Goal: Information Seeking & Learning: Find specific fact

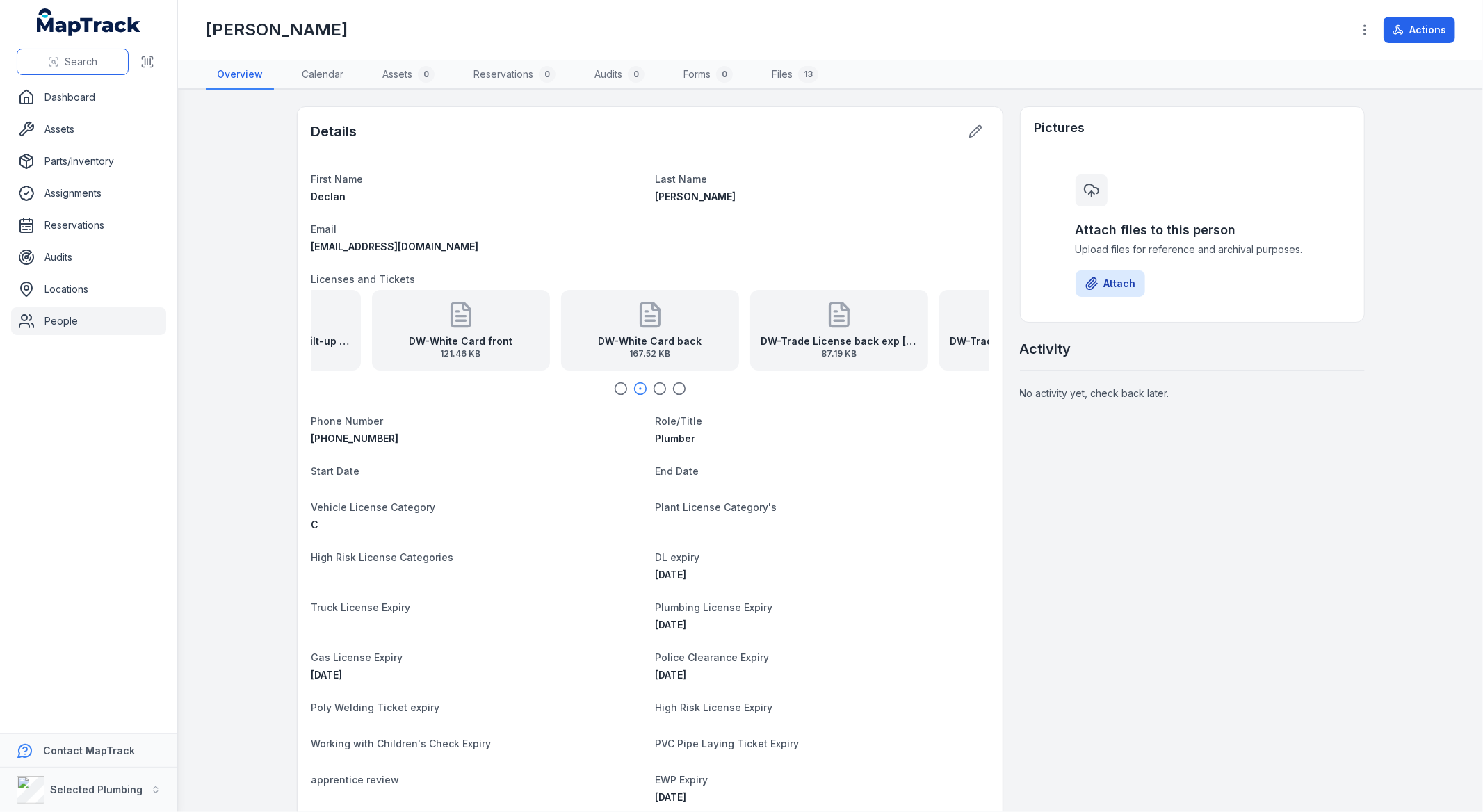
click at [64, 58] on span "Search" at bounding box center [80, 61] width 33 height 14
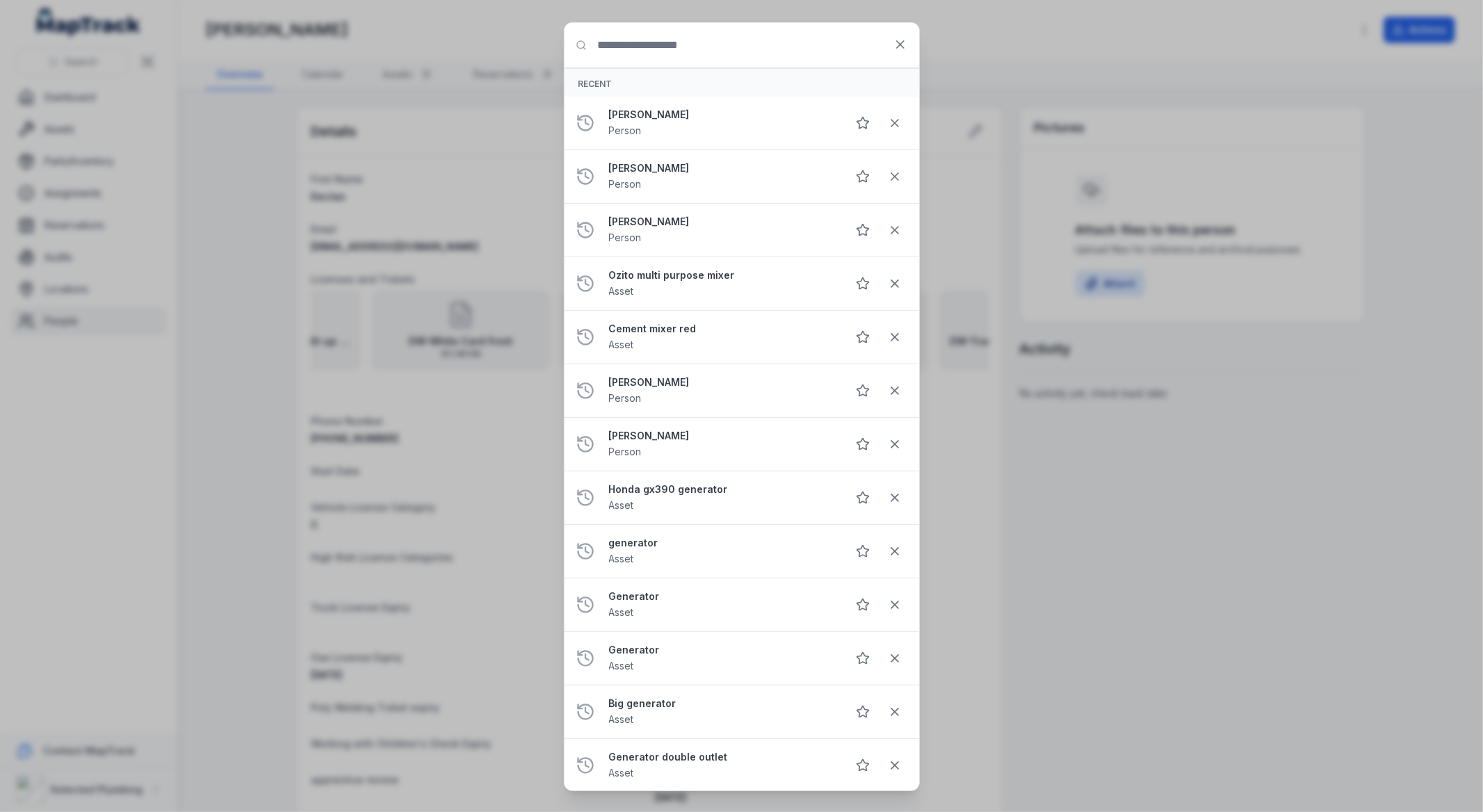
click at [170, 304] on div "Search for anything Recent [PERSON_NAME] Person [PERSON_NAME] Person [PERSON_NA…" at bounding box center [741, 406] width 1483 height 812
click at [285, 300] on div "Search for anything Recent [PERSON_NAME] Person [PERSON_NAME] Person [PERSON_NA…" at bounding box center [741, 406] width 1483 height 812
click at [247, 300] on div "Search for anything Recent [PERSON_NAME] Person [PERSON_NAME] Person [PERSON_NA…" at bounding box center [741, 406] width 1483 height 812
click at [903, 51] on icon at bounding box center [901, 45] width 14 height 14
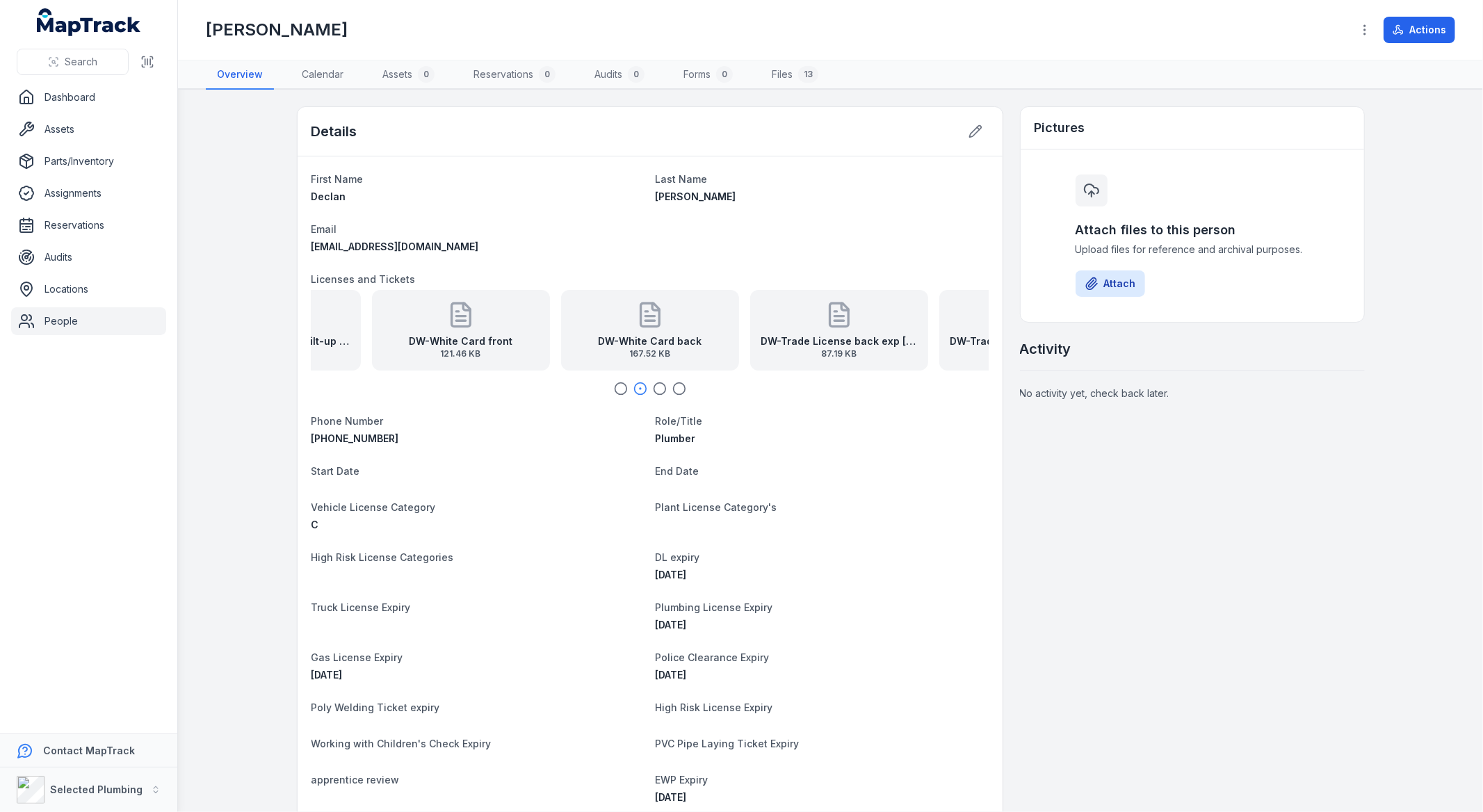
click at [233, 281] on main "Details First Name Declan Last Name [PERSON_NAME] Email [EMAIL_ADDRESS][DOMAIN_…" at bounding box center [830, 450] width 1305 height 722
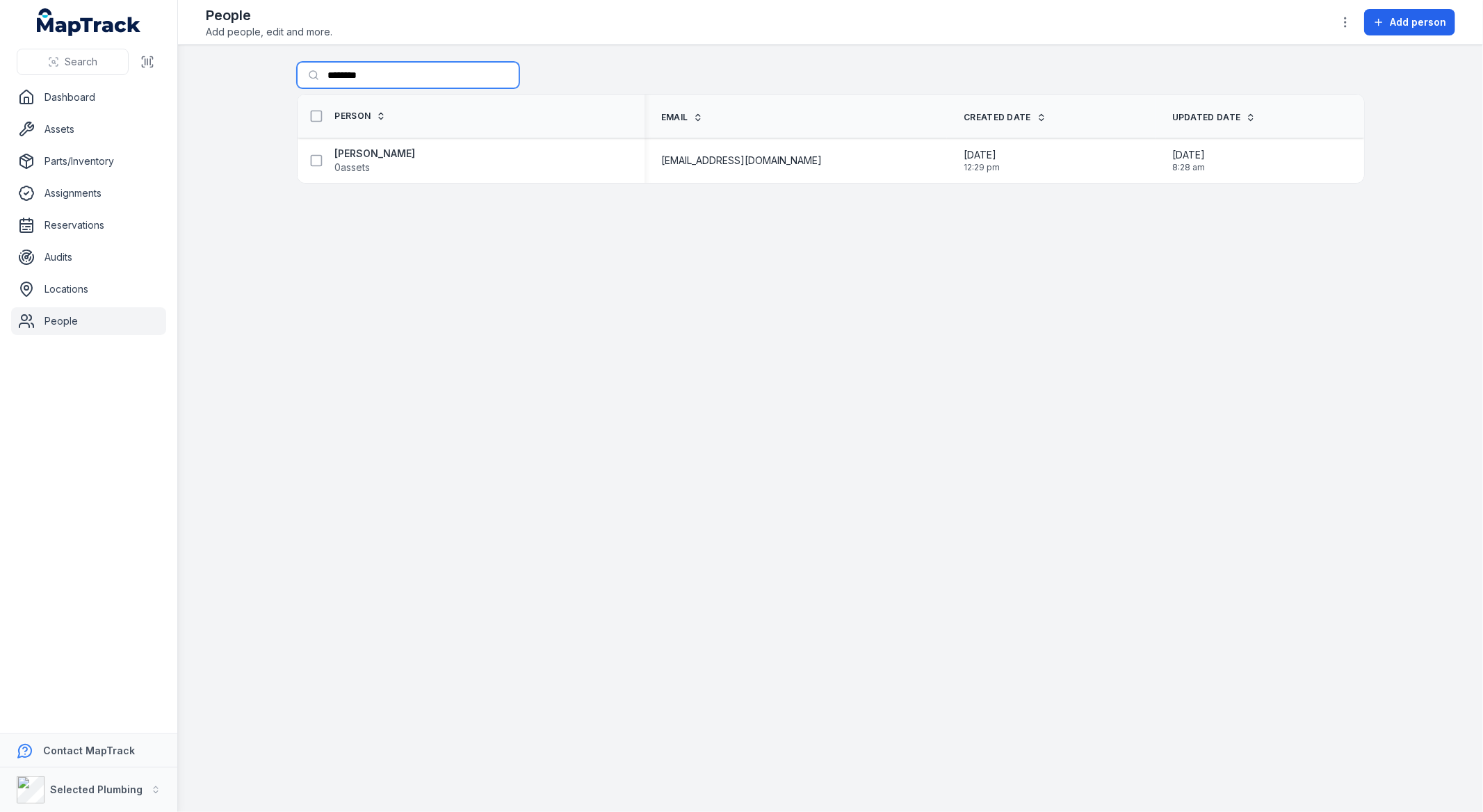
drag, startPoint x: 380, startPoint y: 65, endPoint x: 268, endPoint y: 69, distance: 112.1
click at [281, 69] on main "Search for people ******** Person Email Created Date Updated Date [PERSON_NAME]…" at bounding box center [830, 428] width 1305 height 766
type input "******"
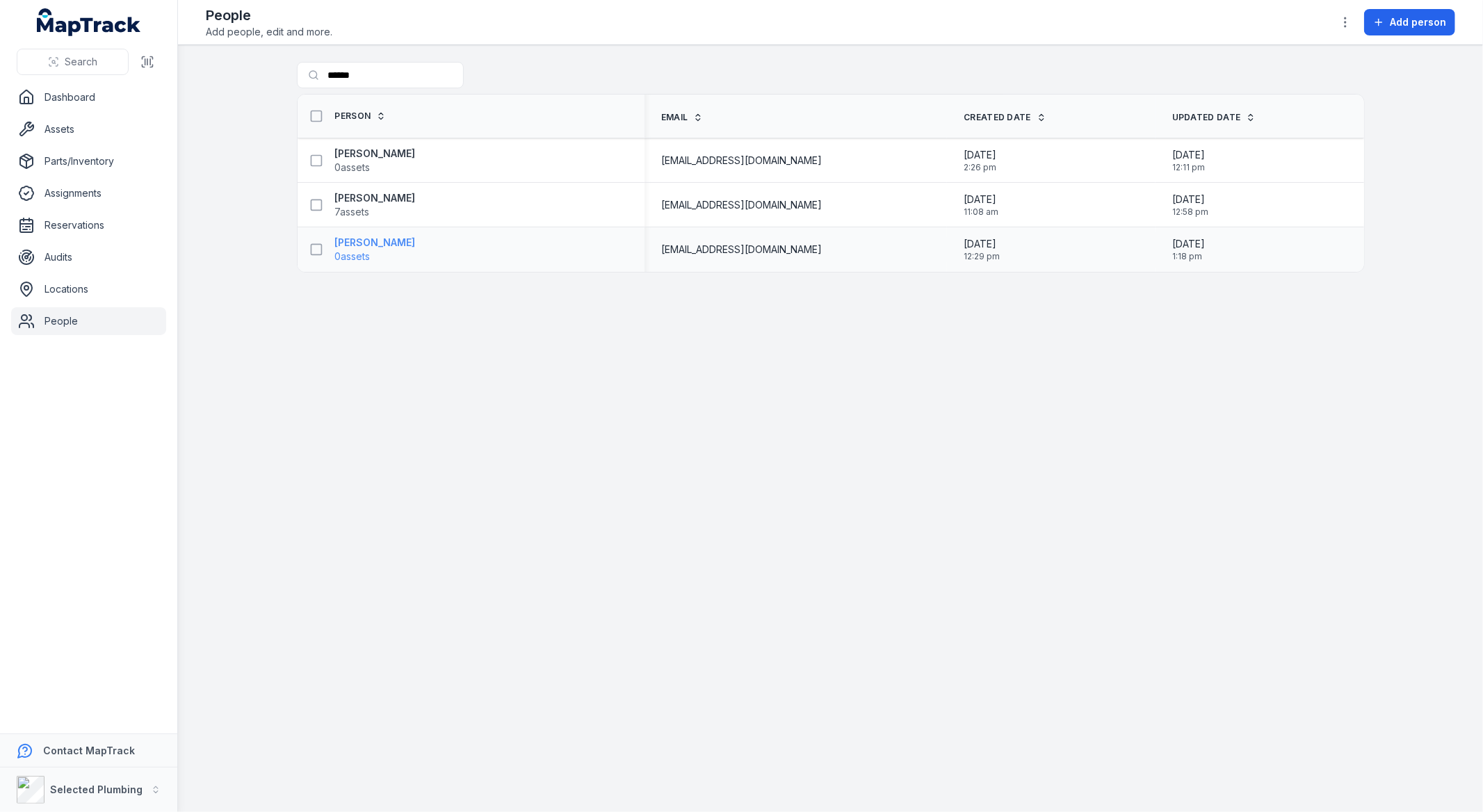
click at [380, 240] on strong "[PERSON_NAME]" at bounding box center [375, 243] width 80 height 14
click at [384, 155] on strong "[PERSON_NAME]" at bounding box center [375, 154] width 80 height 14
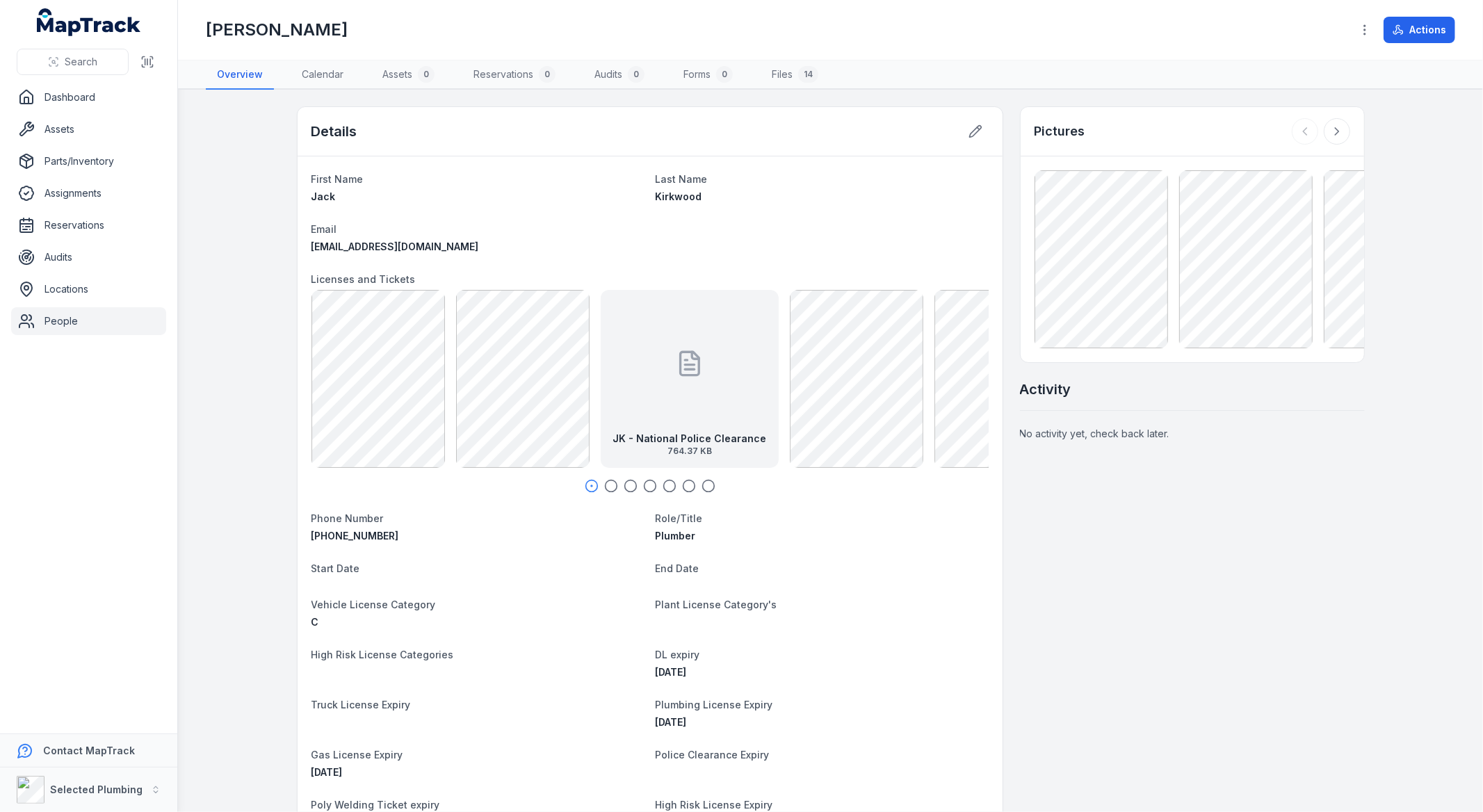
click at [604, 487] on icon "button" at bounding box center [611, 486] width 14 height 14
click at [624, 487] on icon "button" at bounding box center [631, 486] width 14 height 14
click at [643, 485] on icon "button" at bounding box center [650, 486] width 14 height 14
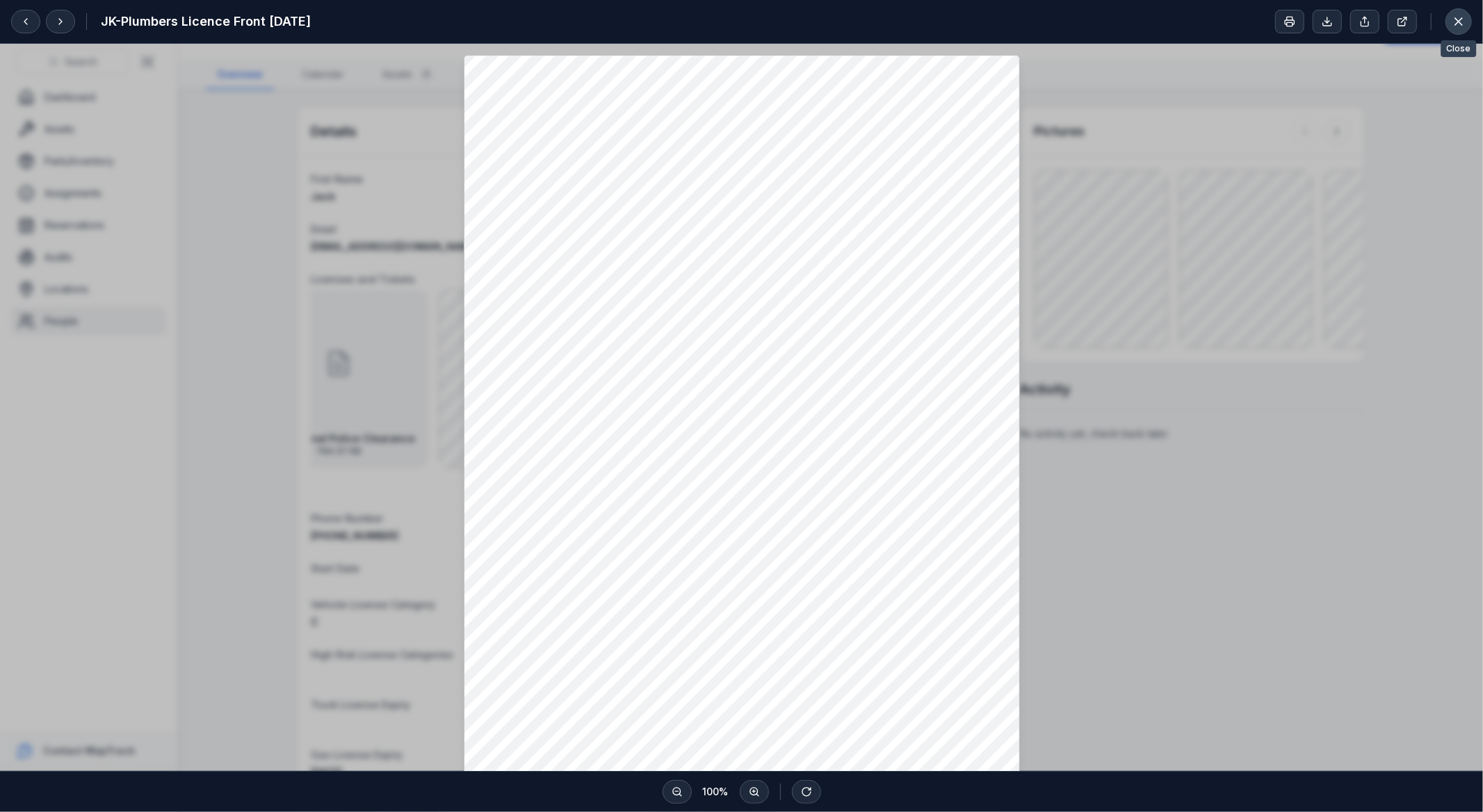
click at [1450, 20] on button at bounding box center [1458, 21] width 27 height 27
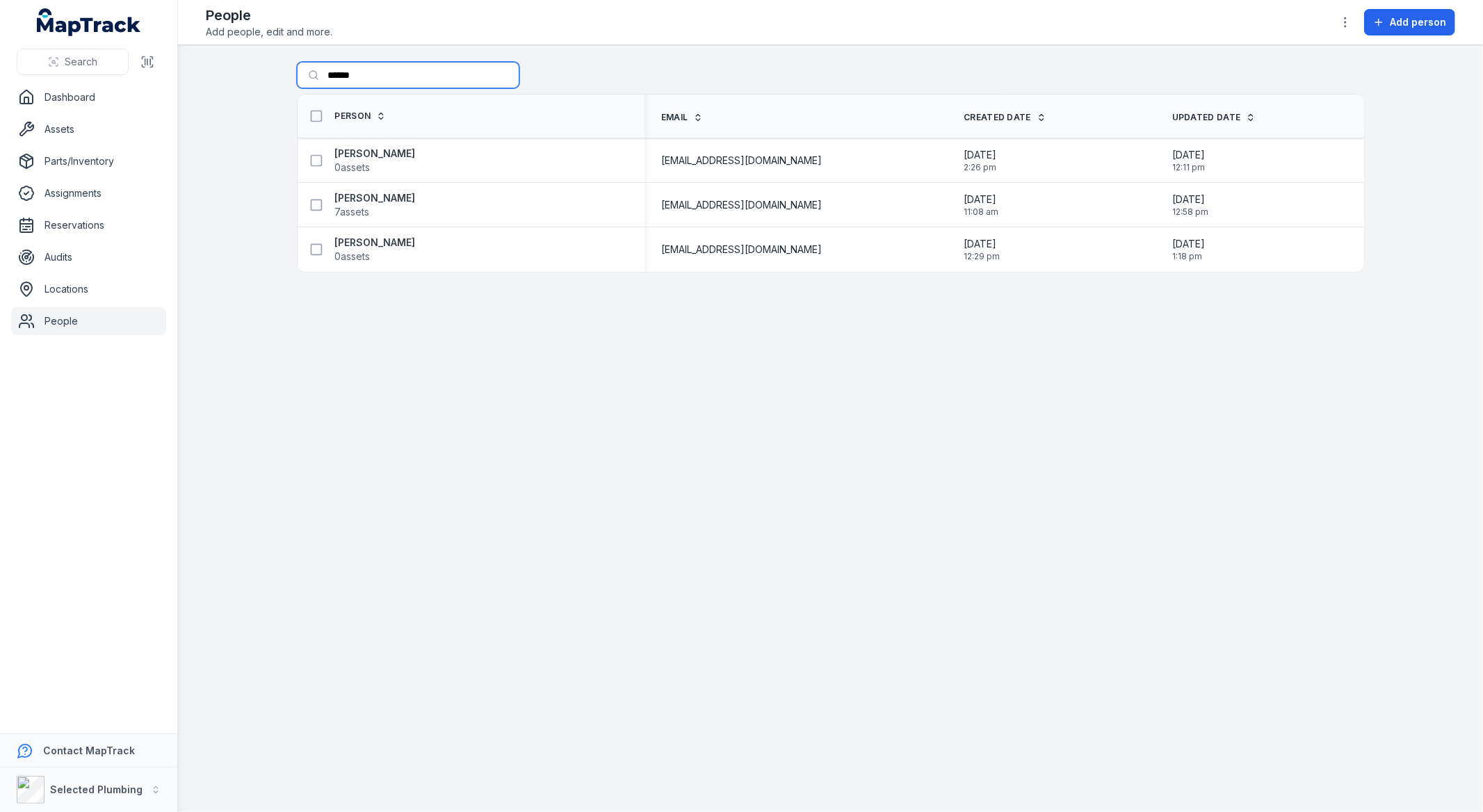
drag, startPoint x: 373, startPoint y: 80, endPoint x: 270, endPoint y: 73, distance: 103.2
click at [270, 73] on main "Search for people ****** Person Email Created Date Updated Date Jack Kirkwood 0…" at bounding box center [830, 428] width 1305 height 766
type input "*******"
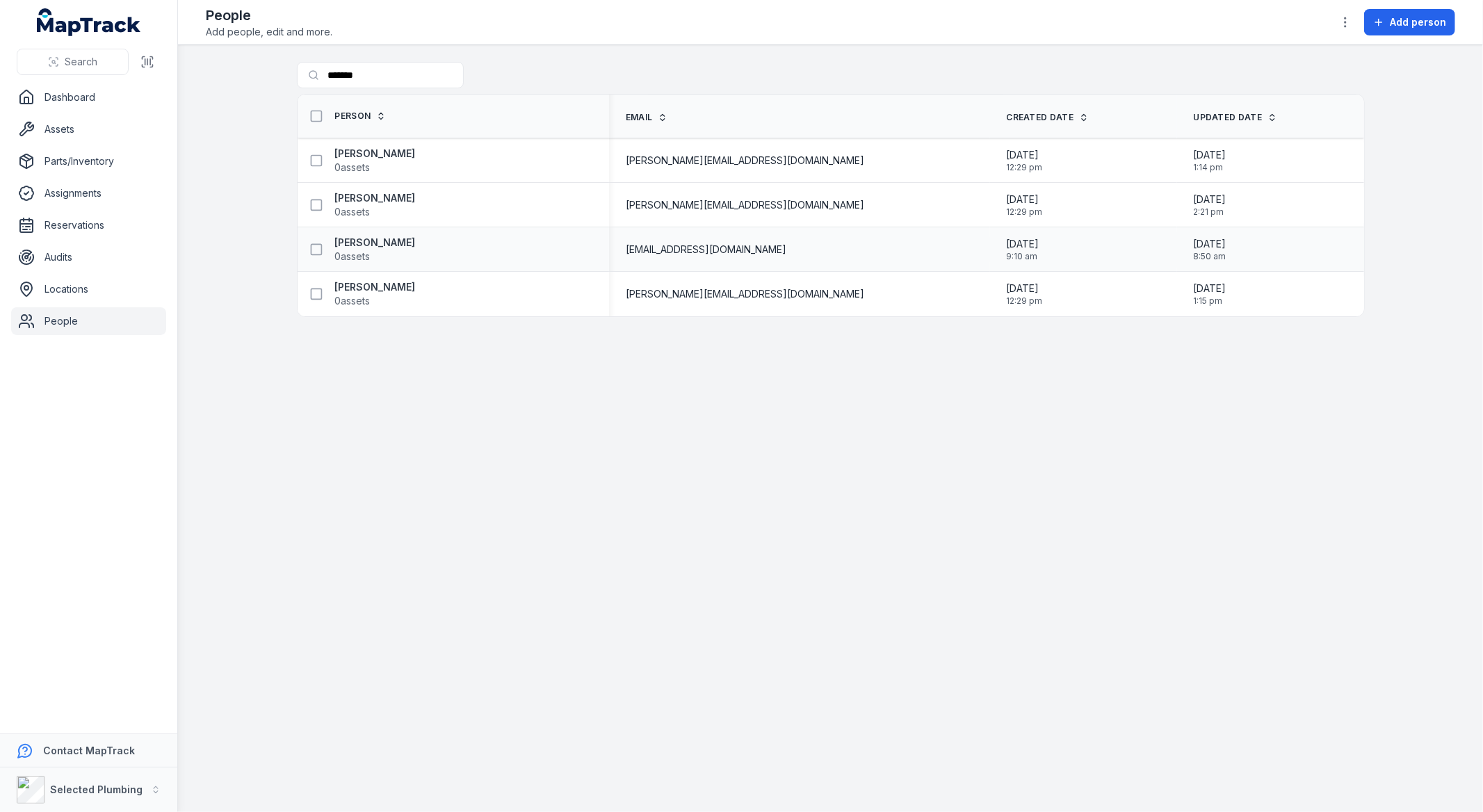
click at [406, 241] on div "Harry Elphick 0 assets" at bounding box center [448, 250] width 290 height 28
click at [362, 247] on strong "[PERSON_NAME]" at bounding box center [375, 243] width 80 height 14
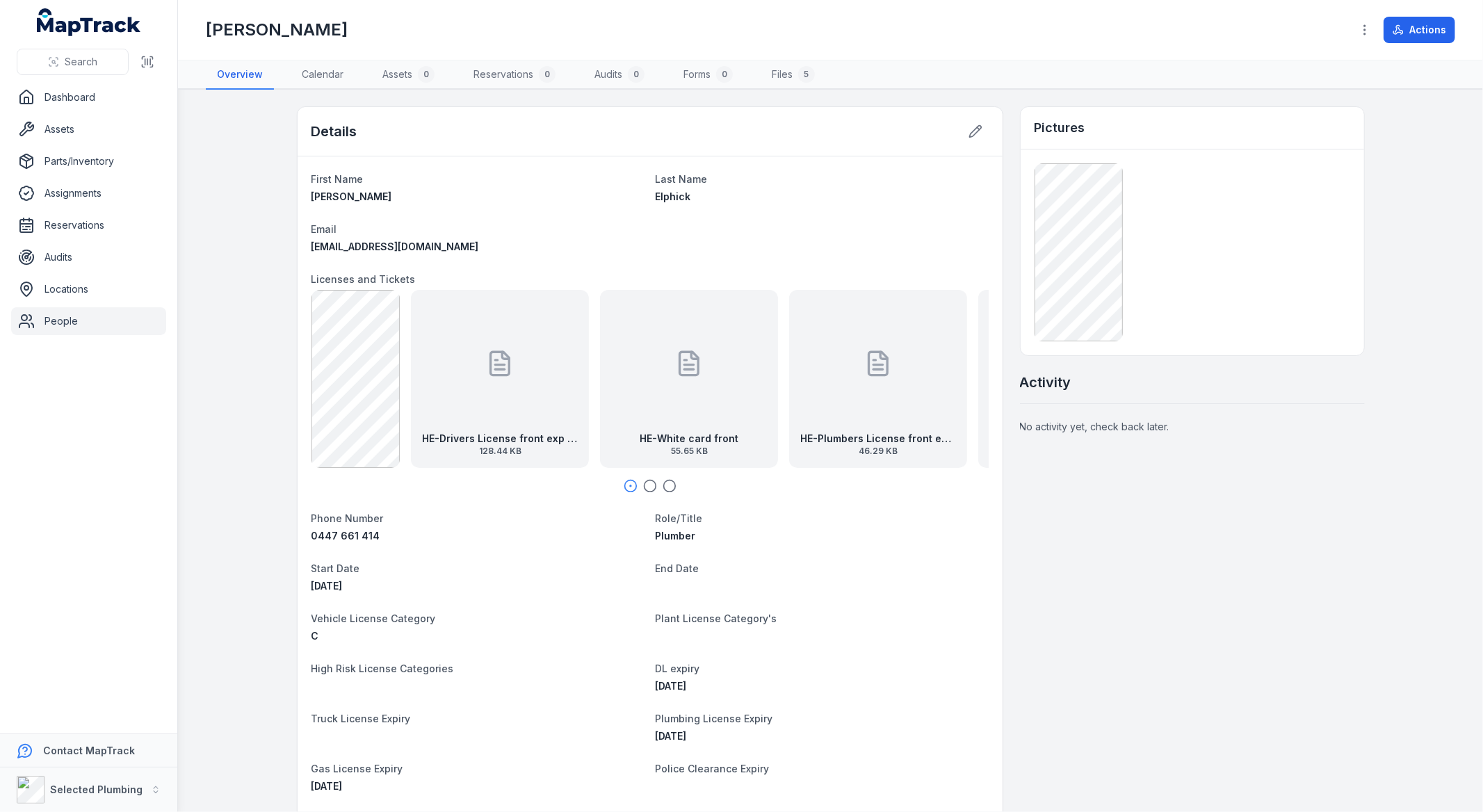
click at [645, 489] on icon "button" at bounding box center [650, 486] width 14 height 14
click at [663, 489] on icon "button" at bounding box center [670, 486] width 14 height 14
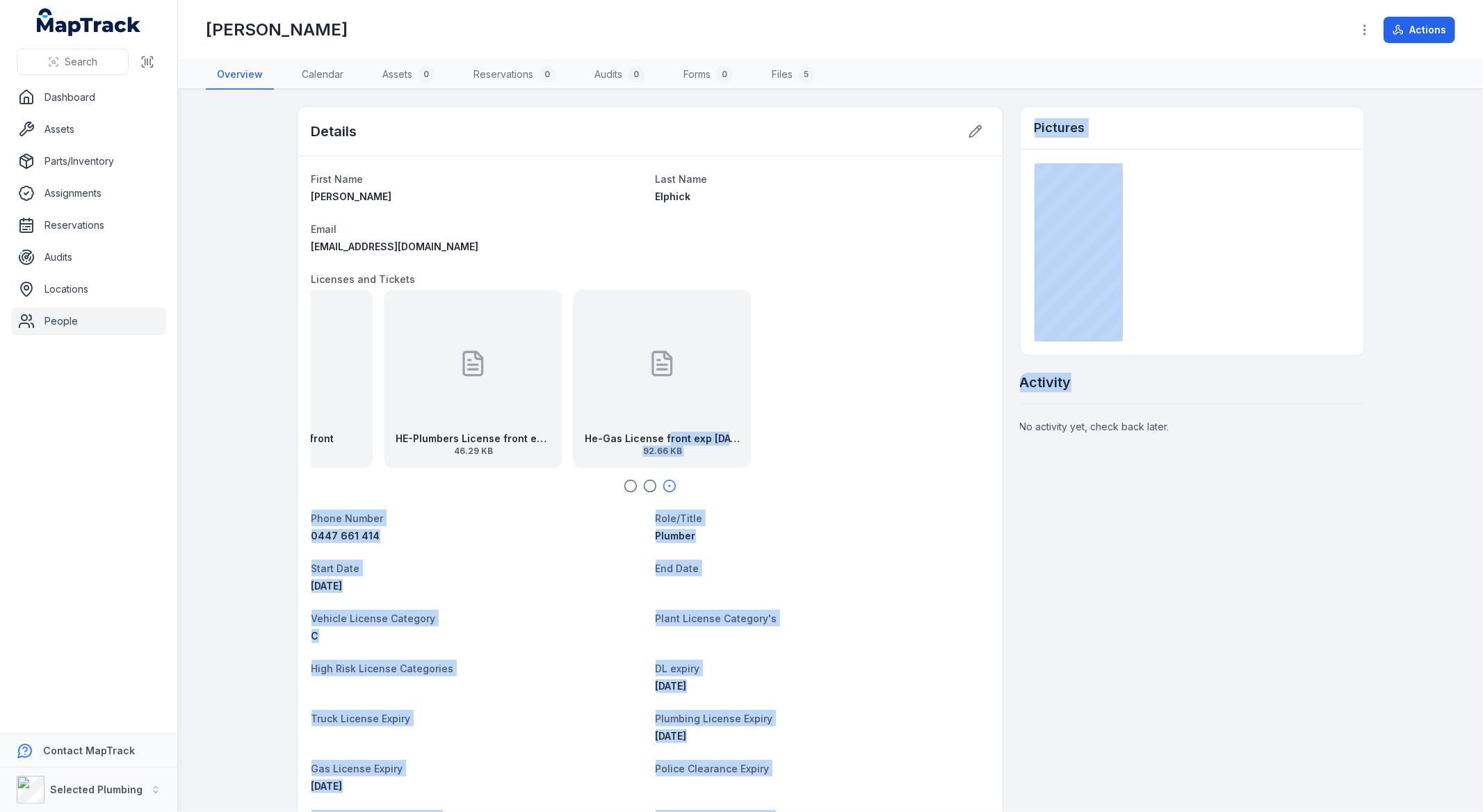
drag, startPoint x: 899, startPoint y: 428, endPoint x: 1198, endPoint y: 357, distance: 307.3
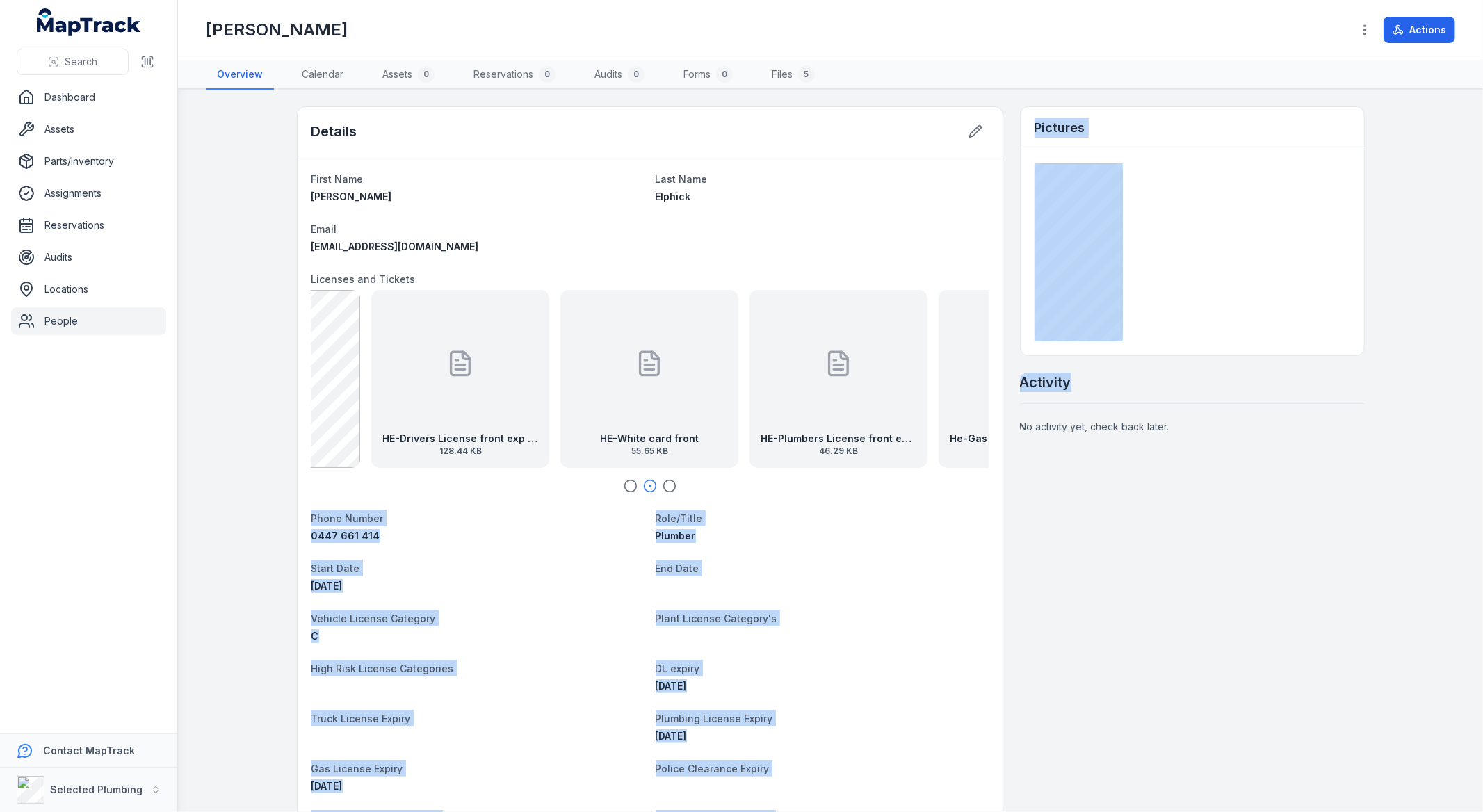
click at [803, 566] on dt "End Date" at bounding box center [822, 567] width 333 height 17
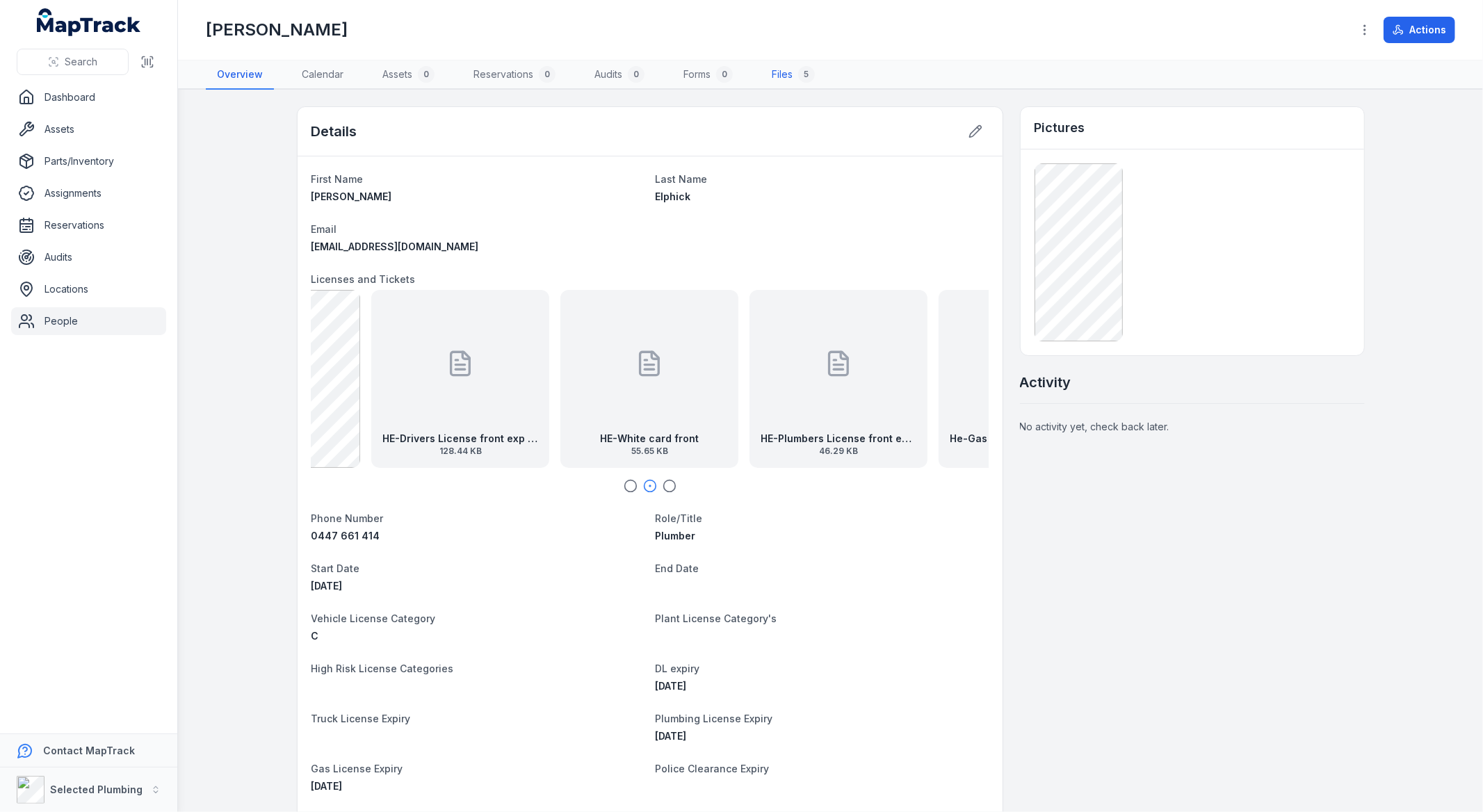
click at [789, 70] on link "Files 5" at bounding box center [794, 74] width 65 height 29
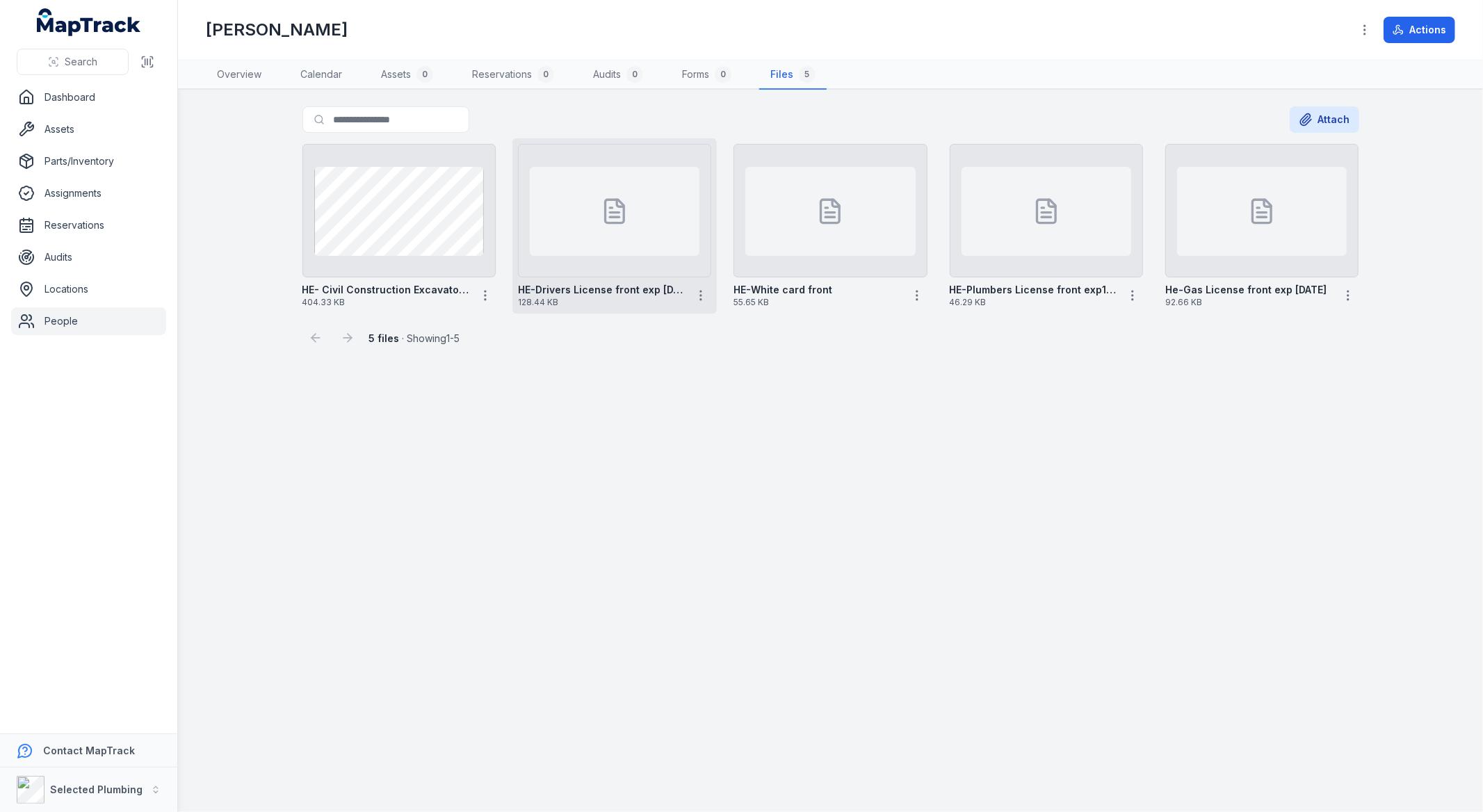
click at [598, 202] on div at bounding box center [614, 211] width 170 height 89
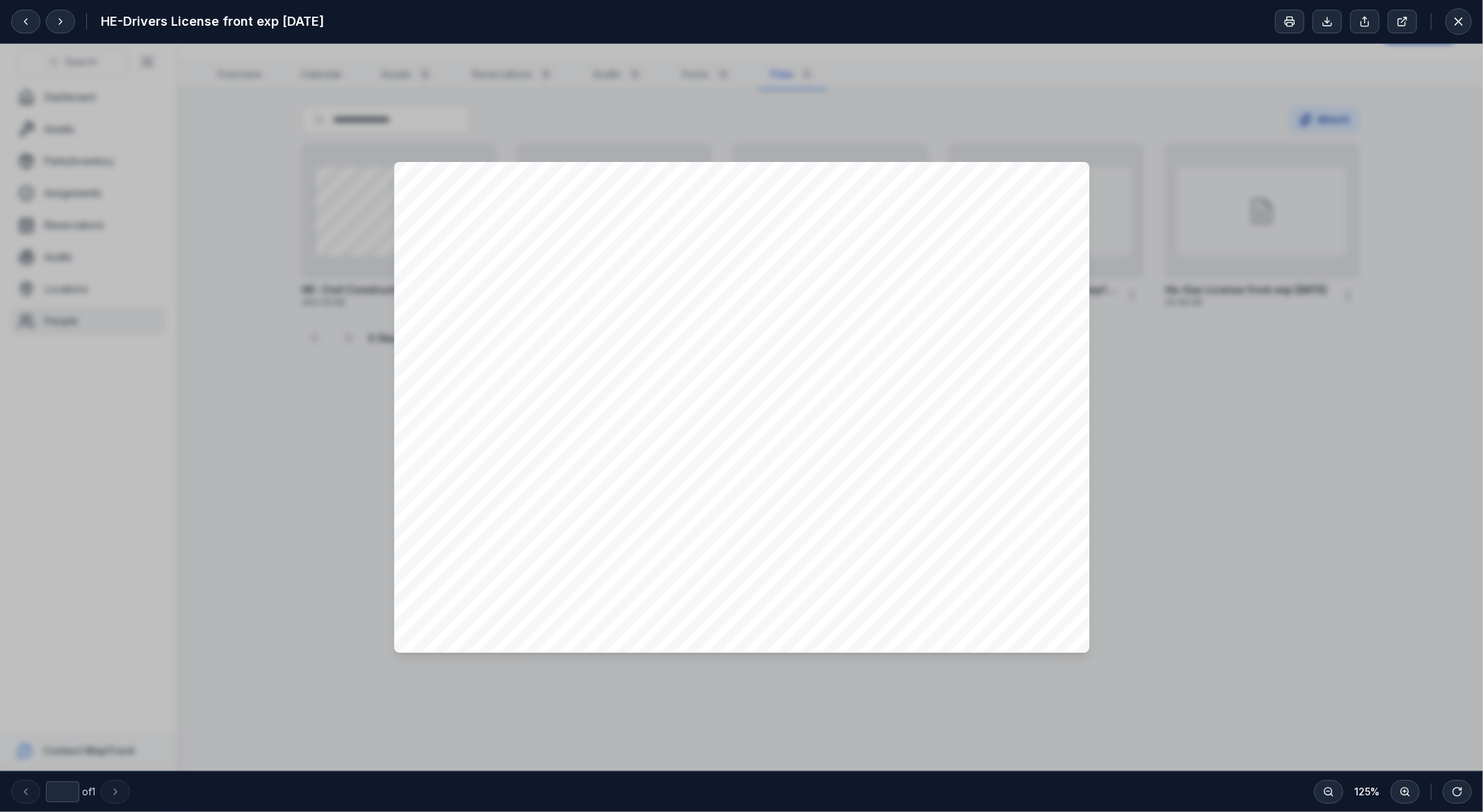
click at [1252, 397] on div at bounding box center [741, 406] width 1483 height 727
drag, startPoint x: 1094, startPoint y: 172, endPoint x: 1012, endPoint y: 164, distance: 82.4
click at [1093, 171] on div at bounding box center [741, 406] width 1483 height 727
click at [1456, 29] on button at bounding box center [1458, 21] width 27 height 27
